Goal: Transaction & Acquisition: Book appointment/travel/reservation

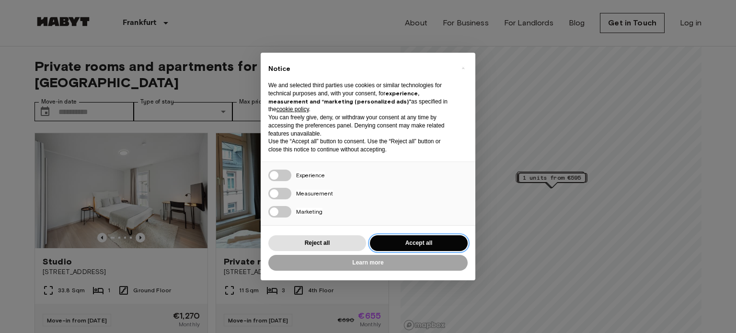
click at [391, 239] on button "Accept all" at bounding box center [419, 243] width 98 height 16
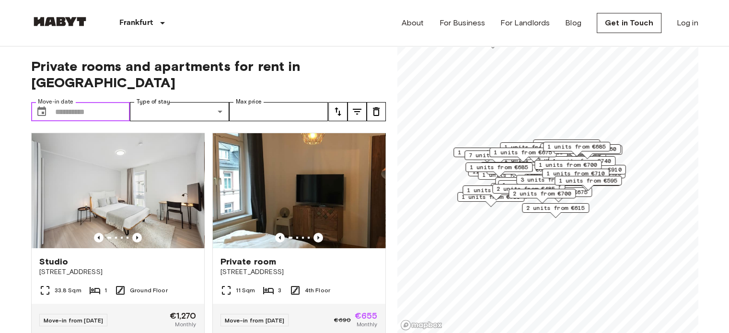
click at [115, 102] on input "Move-in date" at bounding box center [92, 111] width 75 height 19
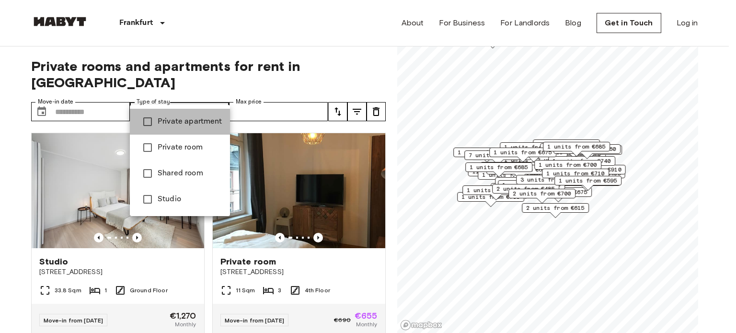
click at [180, 124] on span "Private apartment" at bounding box center [190, 122] width 65 height 12
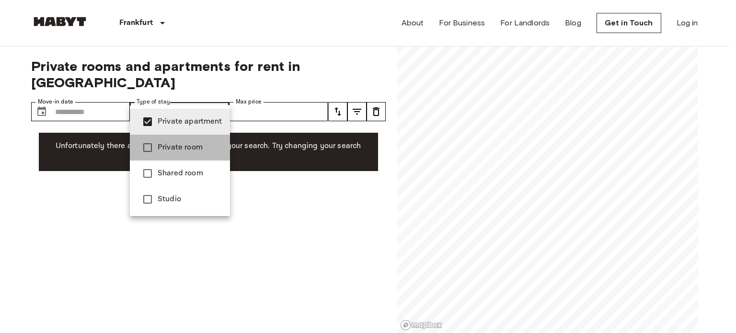
click at [167, 147] on span "Private room" at bounding box center [190, 148] width 65 height 12
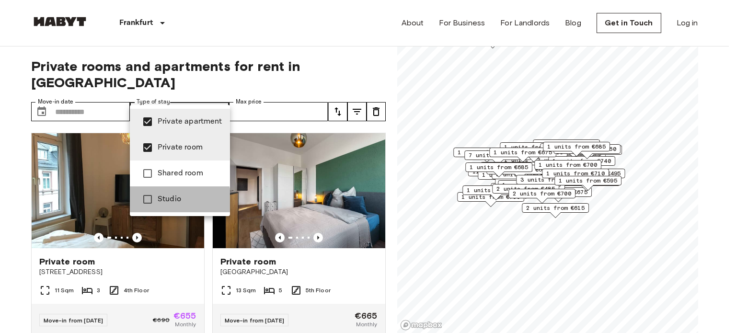
click at [162, 203] on span "Studio" at bounding box center [190, 200] width 65 height 12
type input "**********"
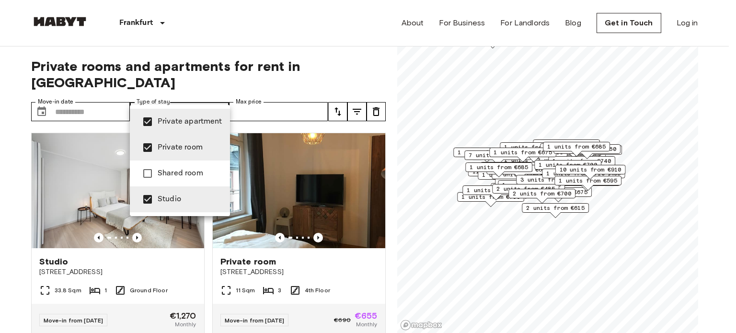
click at [288, 53] on div at bounding box center [368, 166] width 736 height 333
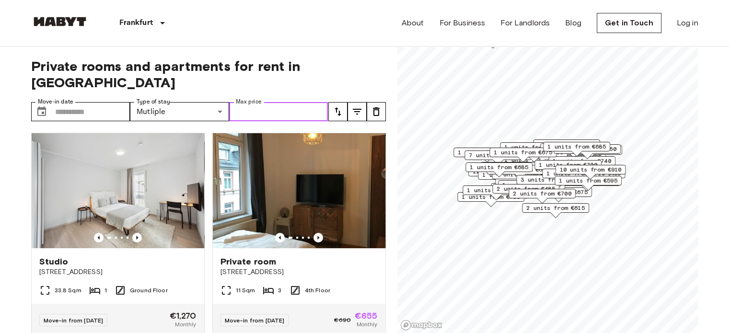
click at [270, 102] on input "Max price" at bounding box center [278, 111] width 99 height 19
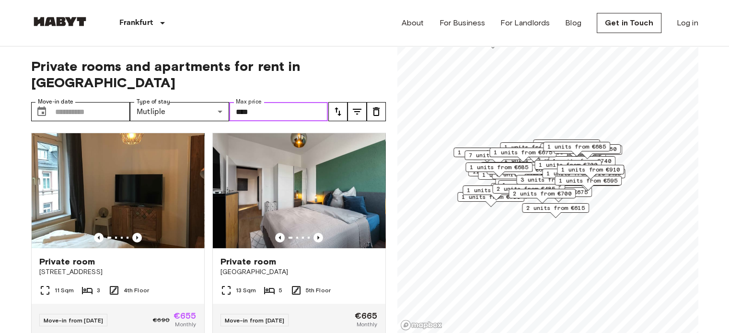
type input "****"
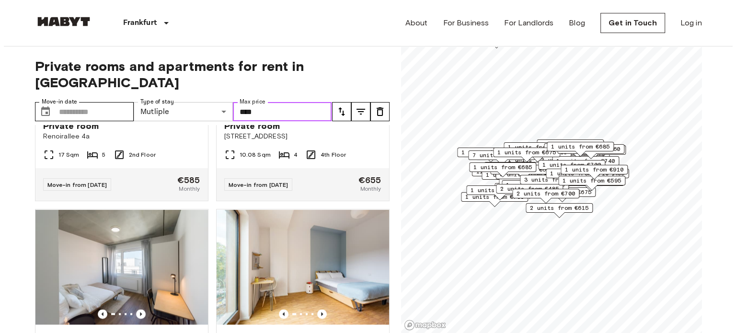
scroll to position [1968, 0]
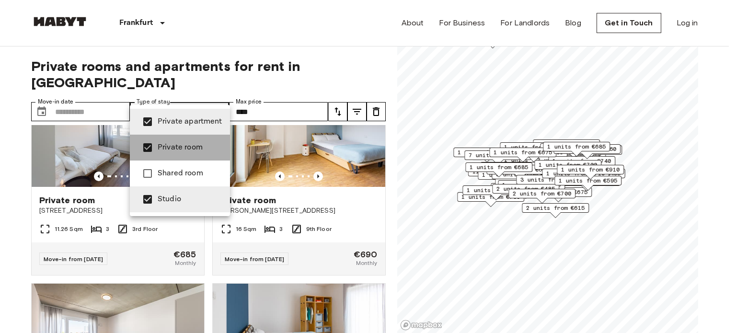
click at [181, 151] on span "Private room" at bounding box center [190, 148] width 65 height 12
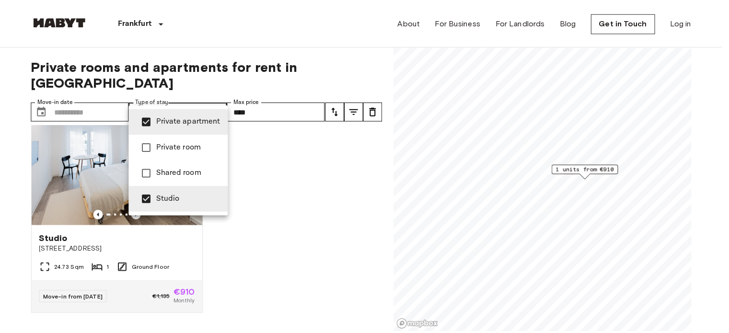
scroll to position [18, 0]
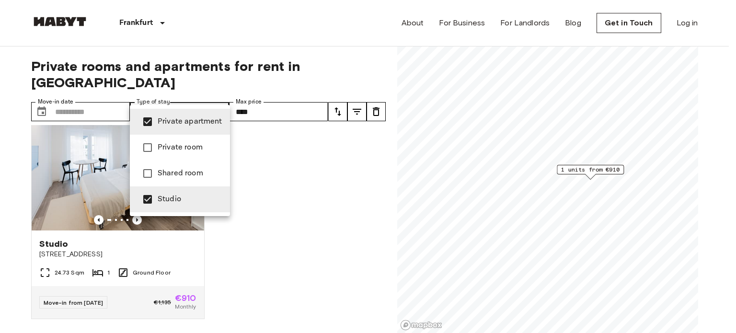
click at [231, 249] on div at bounding box center [368, 166] width 736 height 333
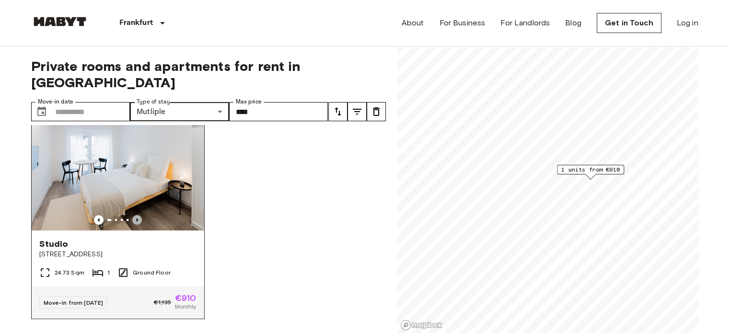
click at [132, 215] on icon "Previous image" at bounding box center [137, 220] width 10 height 10
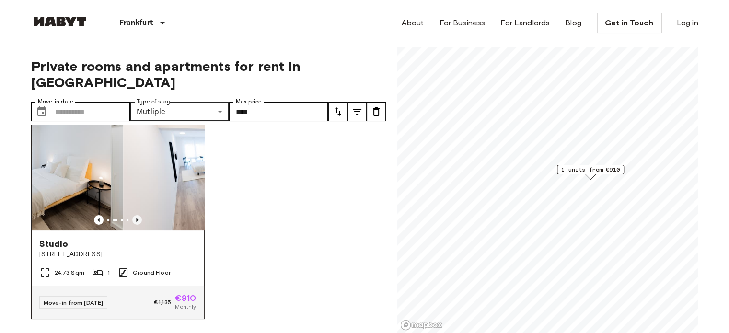
click at [132, 215] on icon "Previous image" at bounding box center [137, 220] width 10 height 10
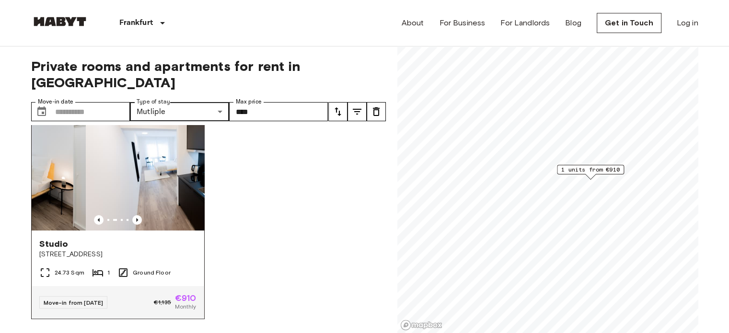
click at [65, 238] on span "Studio" at bounding box center [53, 244] width 29 height 12
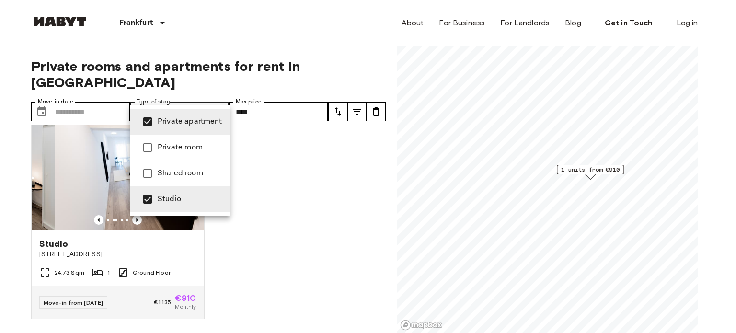
click at [186, 149] on span "Private room" at bounding box center [190, 148] width 65 height 12
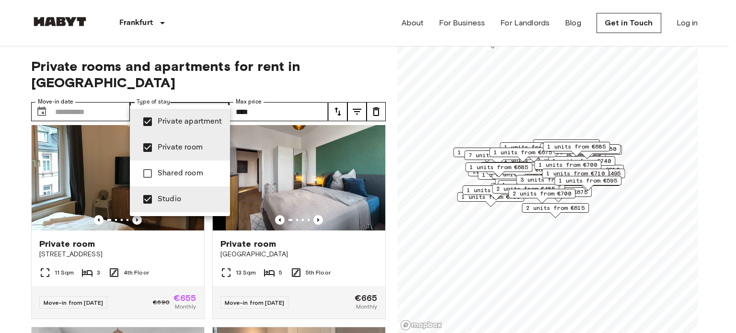
type input "**********"
click at [263, 222] on div at bounding box center [368, 166] width 736 height 333
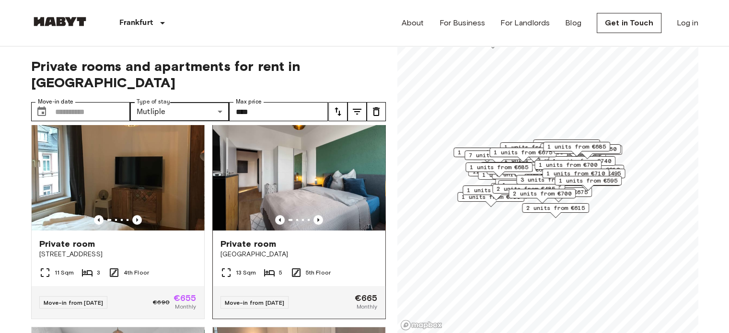
click at [263, 238] on span "Private room" at bounding box center [248, 244] width 56 height 12
